Goal: Register for event/course

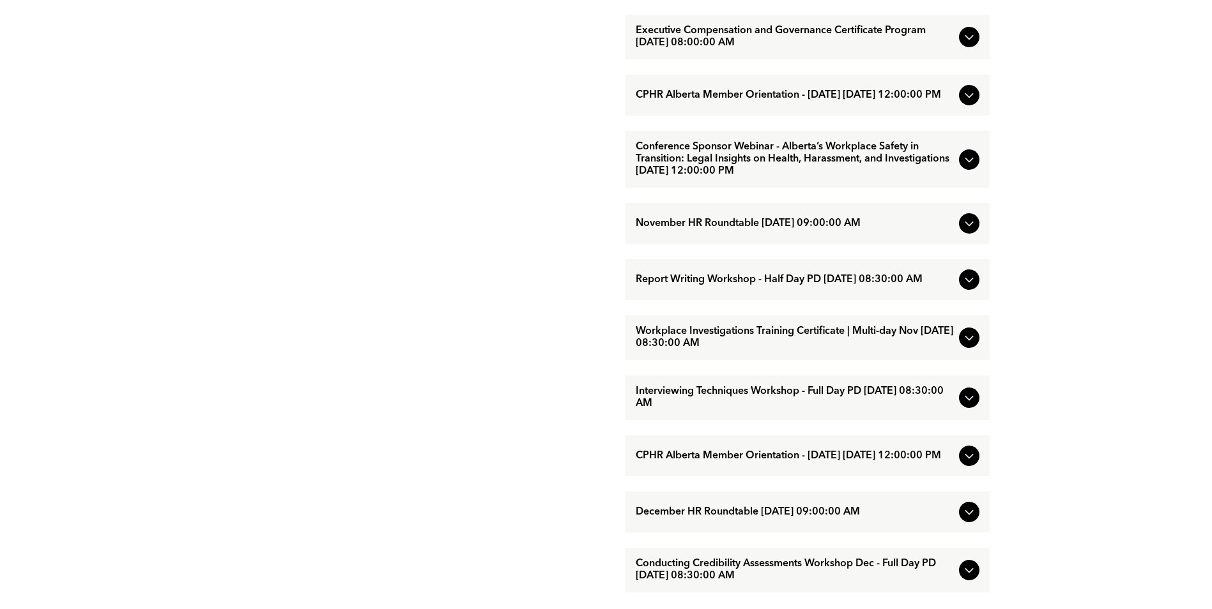
scroll to position [1086, 0]
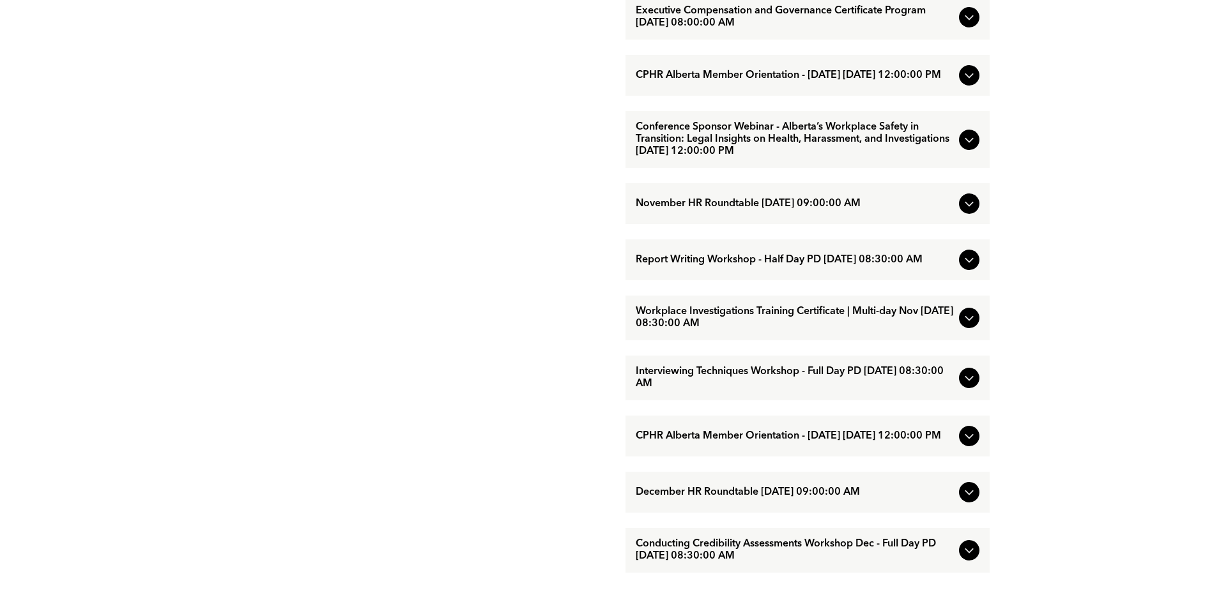
click at [968, 326] on icon at bounding box center [968, 317] width 15 height 15
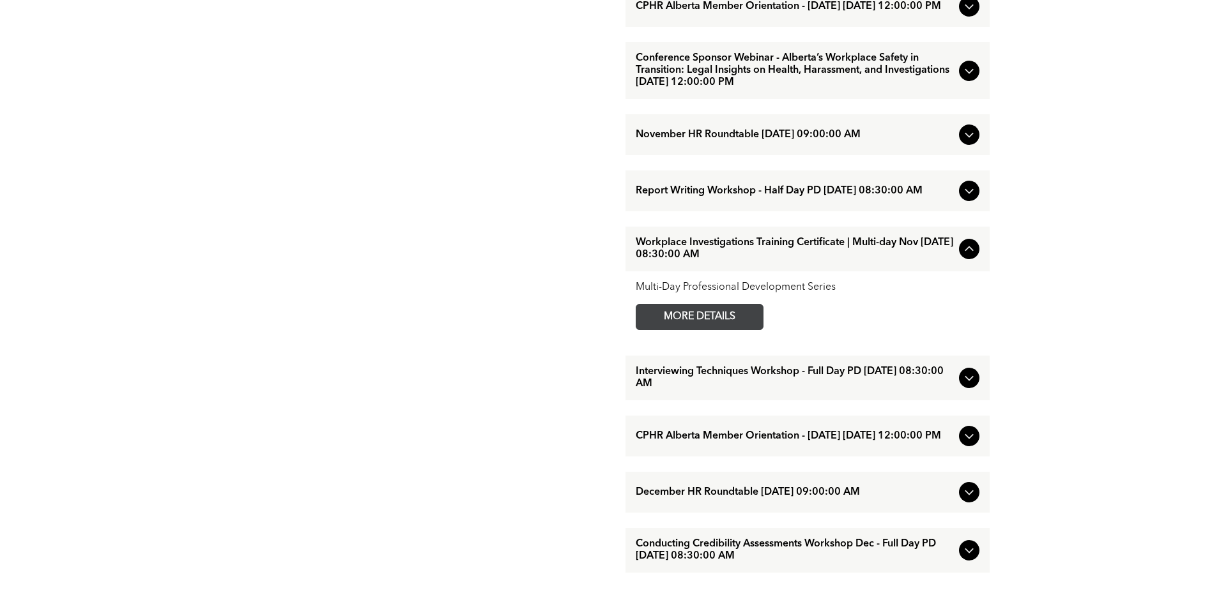
click at [735, 330] on span "MORE DETAILS" at bounding box center [699, 317] width 101 height 25
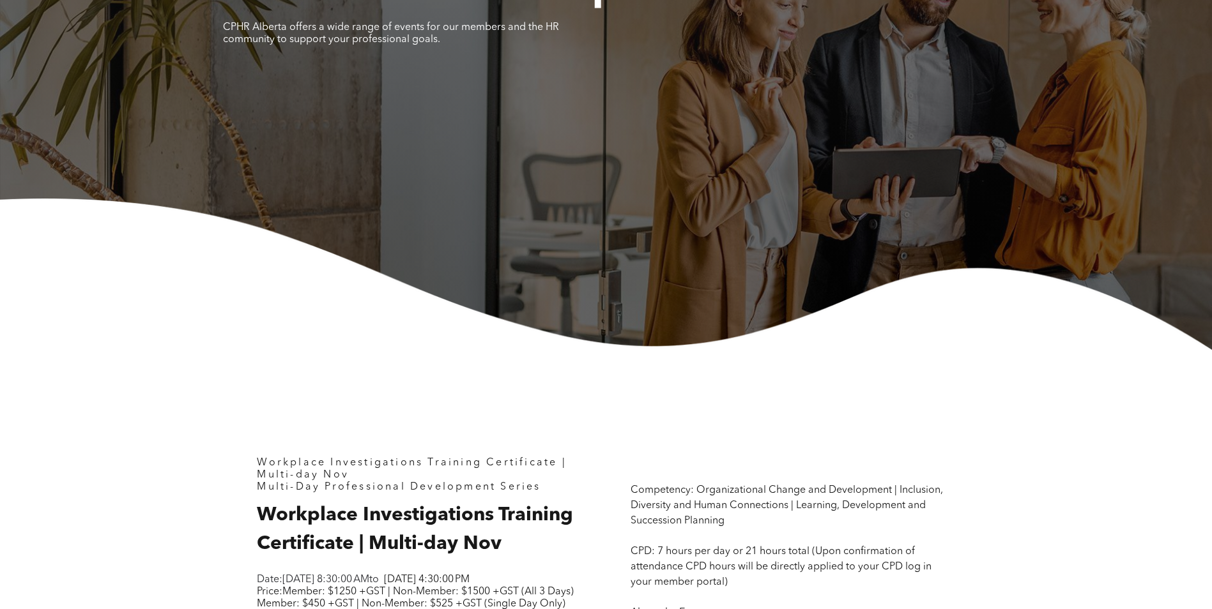
scroll to position [447, 0]
